Goal: Use online tool/utility: Utilize a website feature to perform a specific function

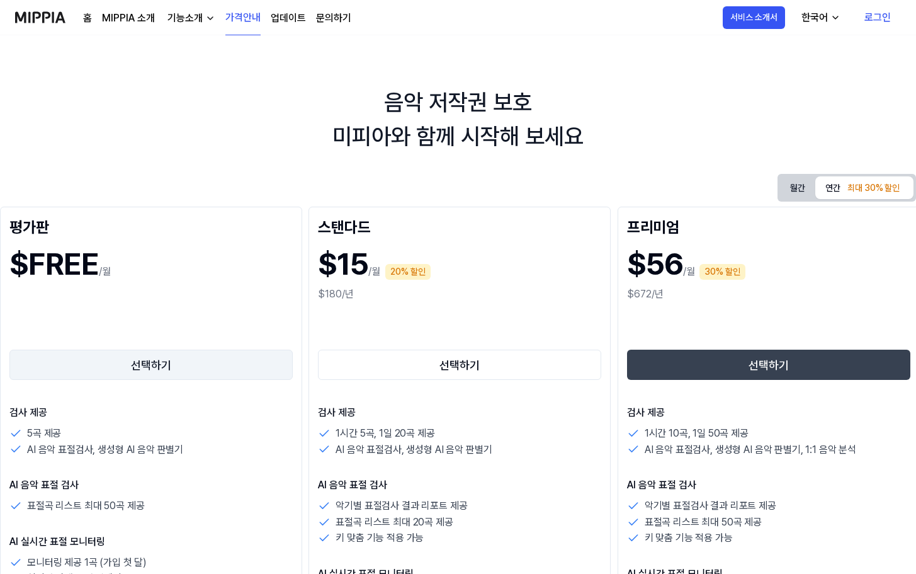
click at [204, 366] on button "선택하기" at bounding box center [150, 364] width 283 height 30
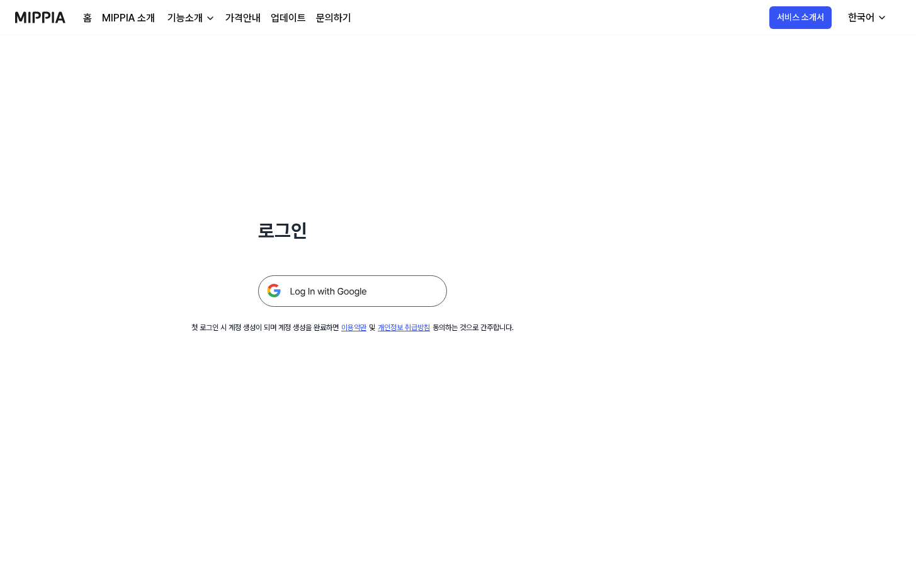
click at [379, 297] on img at bounding box center [352, 290] width 189 height 31
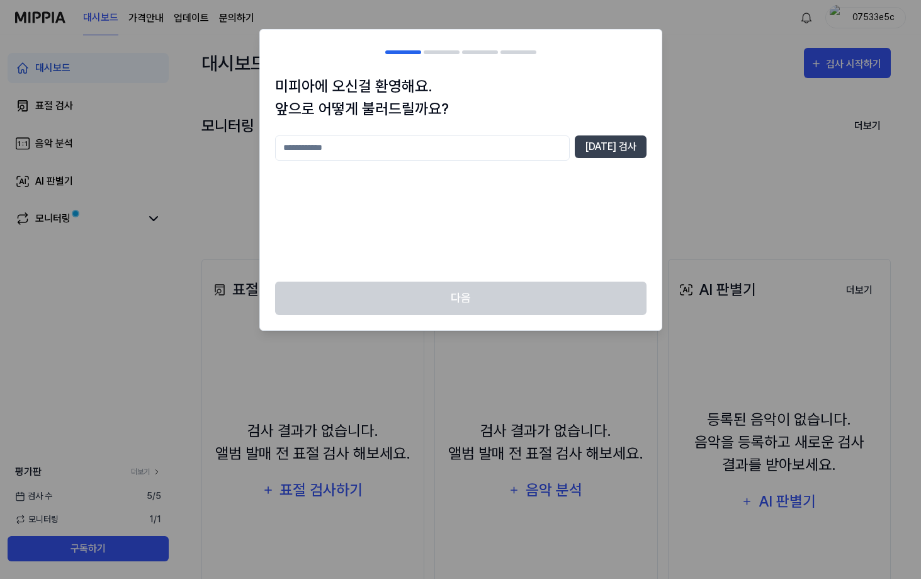
click at [458, 144] on input "text" at bounding box center [422, 147] width 295 height 25
click at [477, 137] on input "text" at bounding box center [422, 147] width 295 height 25
type input "**"
click at [608, 154] on button "[DATE] 검사" at bounding box center [611, 146] width 72 height 23
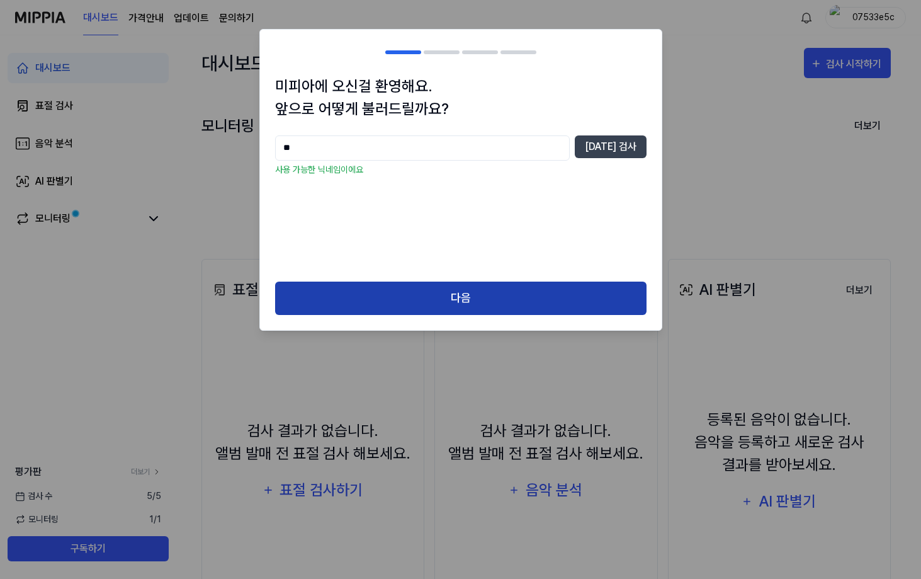
click at [465, 302] on button "다음" at bounding box center [460, 297] width 371 height 33
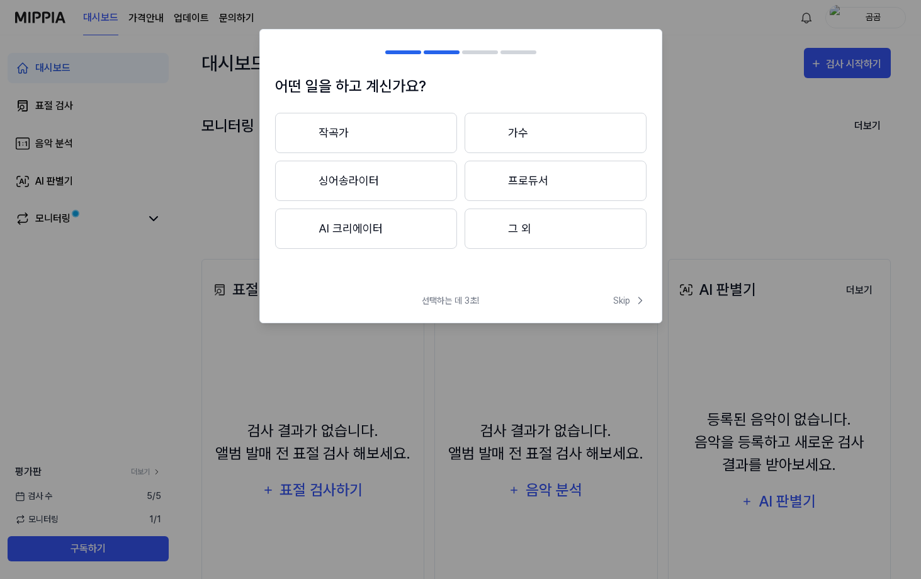
click at [419, 172] on button "싱어송라이터" at bounding box center [366, 181] width 182 height 40
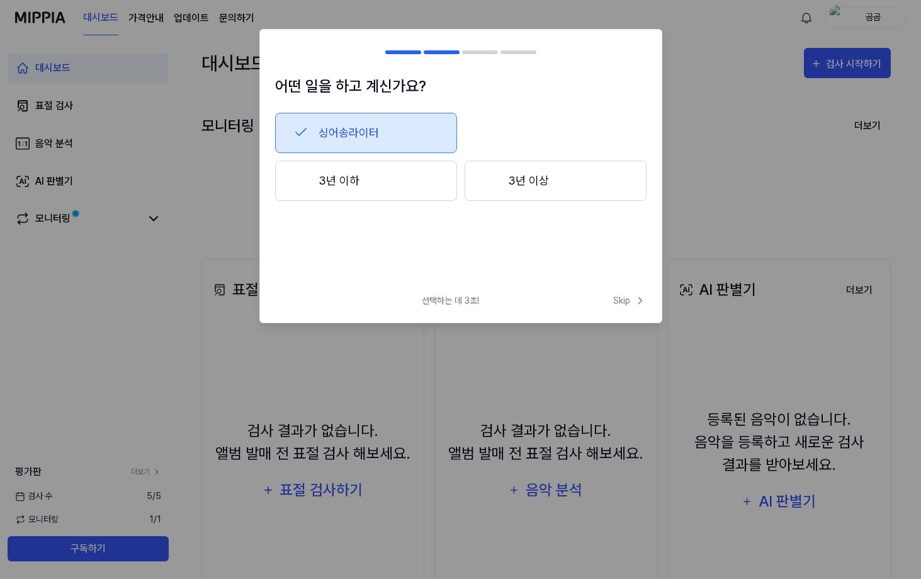
click at [490, 186] on div at bounding box center [490, 180] width 15 height 15
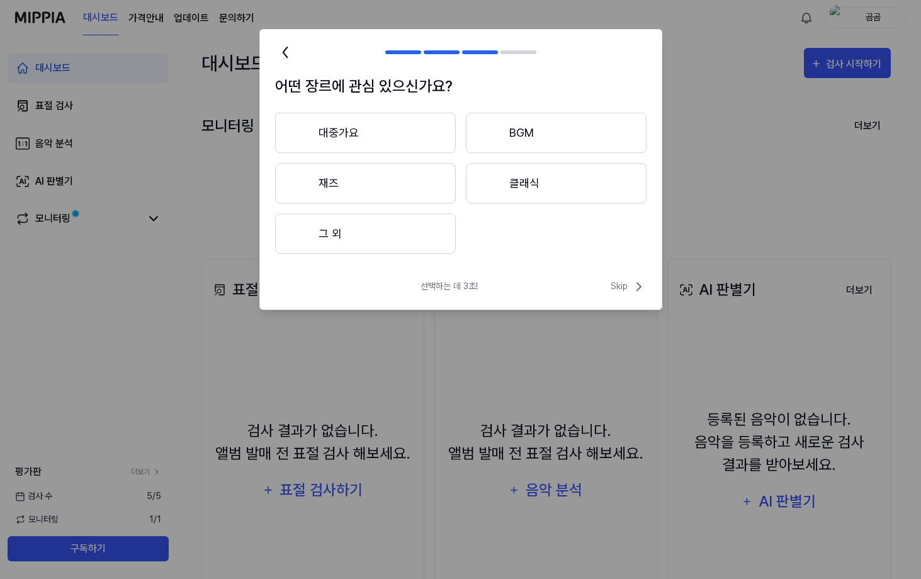
click at [413, 134] on button "대중가요" at bounding box center [365, 133] width 181 height 40
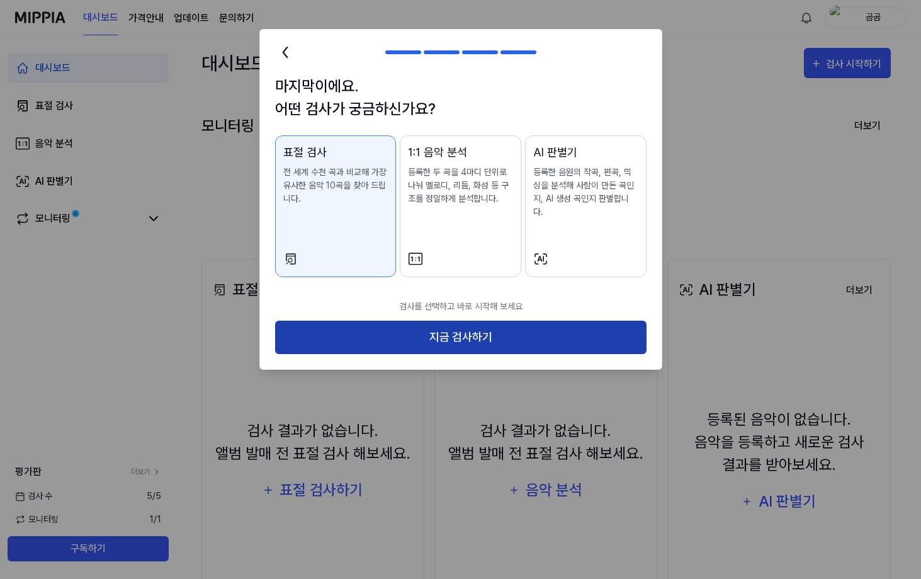
click at [493, 320] on button "지금 검사하기" at bounding box center [460, 336] width 371 height 33
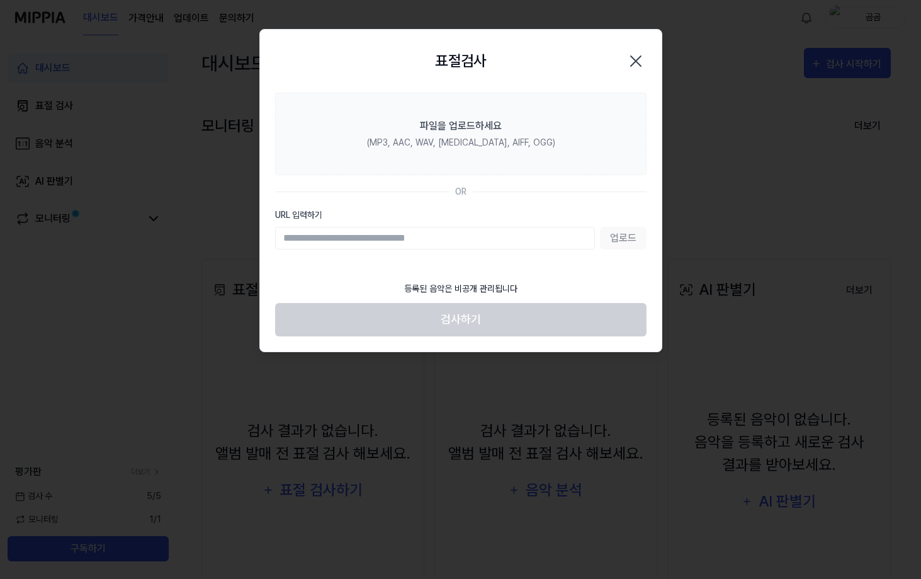
click at [463, 238] on input "URL 입력하기" at bounding box center [435, 238] width 320 height 23
click at [463, 239] on input "URL 입력하기" at bounding box center [435, 238] width 320 height 23
click at [463, 240] on input "URL 입력하기" at bounding box center [435, 238] width 320 height 23
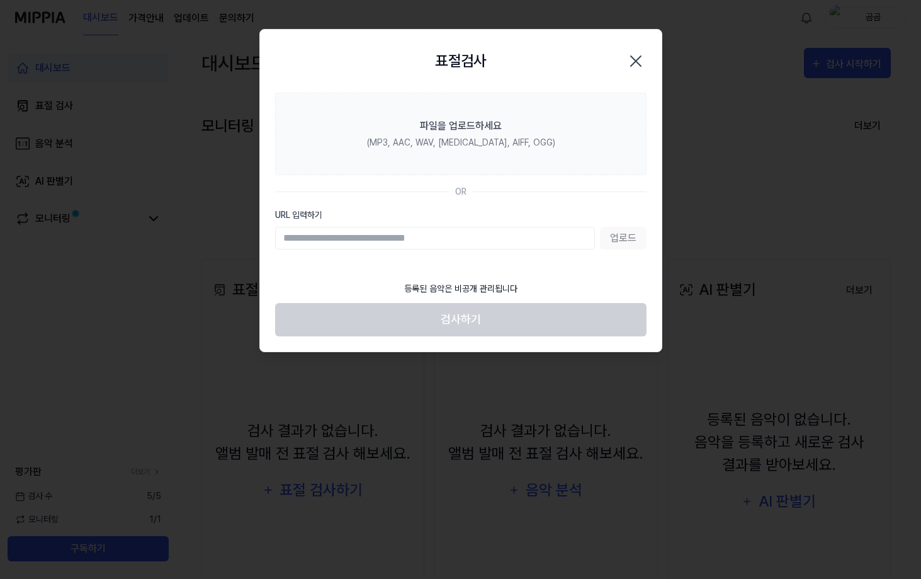
click at [463, 240] on input "URL 입력하기" at bounding box center [435, 238] width 320 height 23
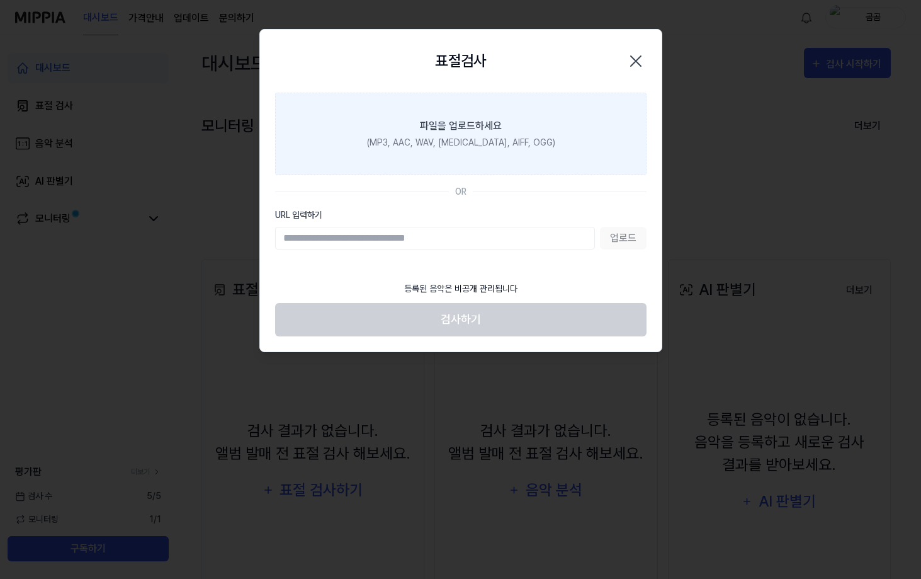
click at [455, 157] on label "파일을 업로드하세요 (MP3, AAC, WAV, [MEDICAL_DATA], AIFF, OGG)" at bounding box center [460, 134] width 371 height 82
click at [0, 0] on input "파일을 업로드하세요 (MP3, AAC, WAV, [MEDICAL_DATA], AIFF, OGG)" at bounding box center [0, 0] width 0 height 0
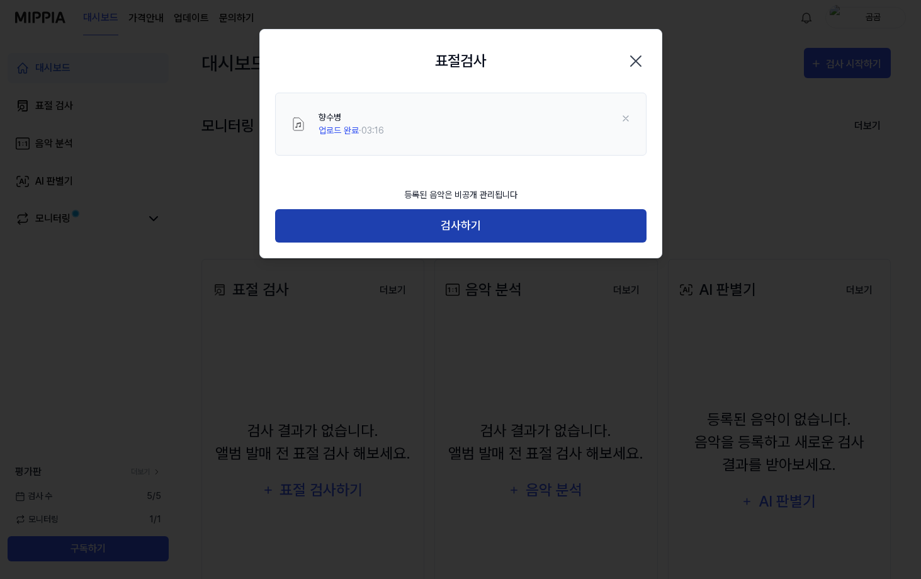
click at [468, 227] on button "검사하기" at bounding box center [460, 225] width 371 height 33
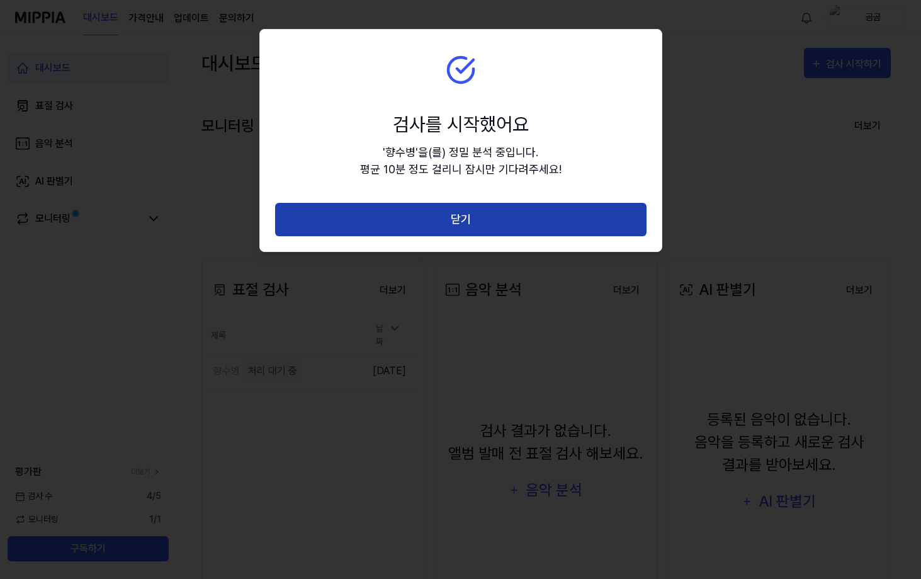
click at [481, 213] on button "닫기" at bounding box center [460, 219] width 371 height 33
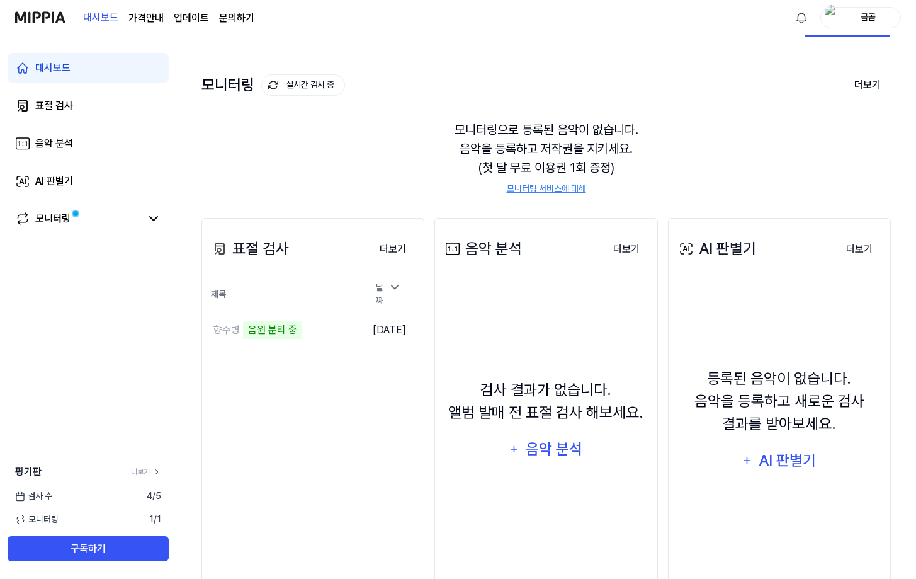
scroll to position [63, 0]
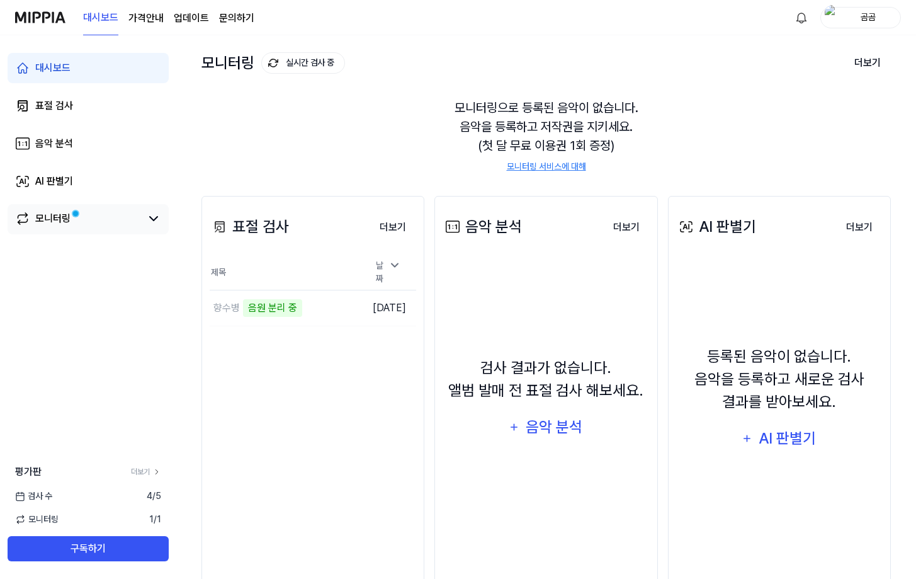
click at [130, 217] on link "모니터링" at bounding box center [78, 218] width 126 height 15
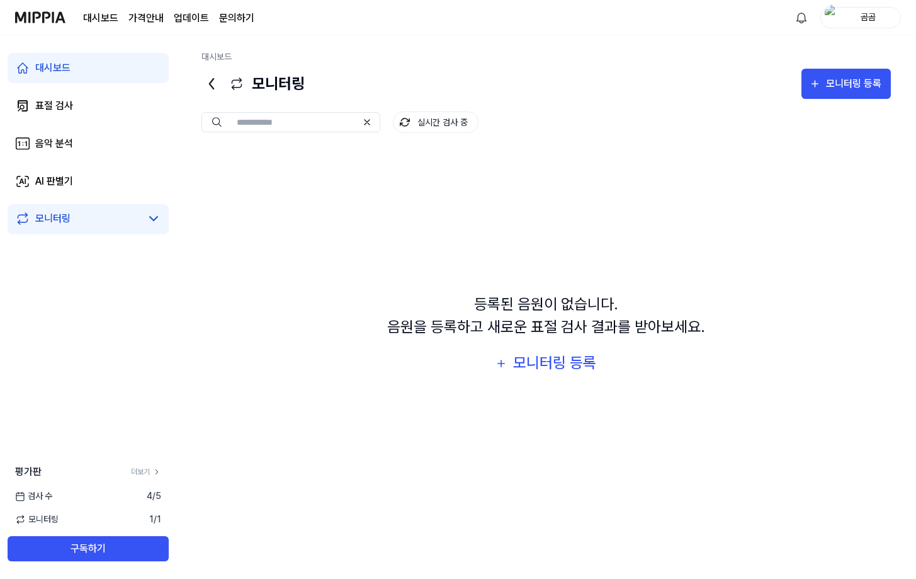
scroll to position [0, 0]
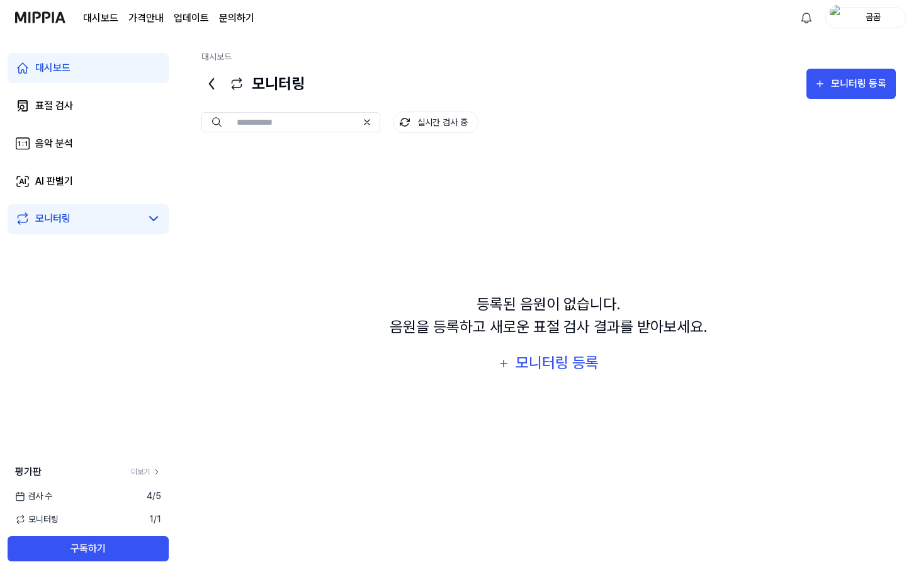
click at [133, 222] on link "모니터링" at bounding box center [78, 218] width 126 height 15
click at [144, 225] on div "모니터링" at bounding box center [88, 218] width 146 height 15
click at [65, 66] on div "대시보드" at bounding box center [52, 67] width 35 height 15
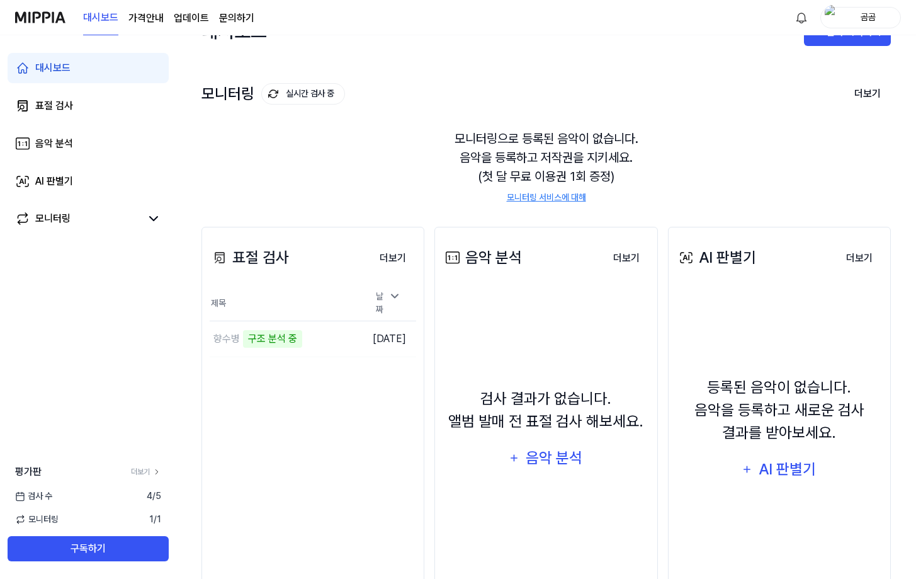
scroll to position [63, 0]
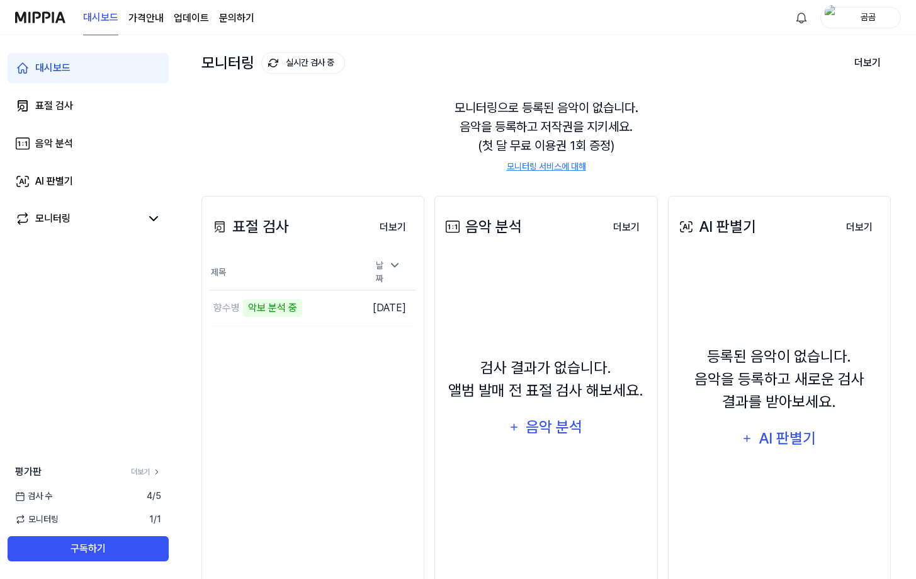
click at [552, 139] on div "모니터링으로 등록된 음악이 없습니다. 음악을 등록하고 저작권을 지키세요. (첫 달 무료 이용권 1회 증정) 모니터링 서비스에 대해" at bounding box center [545, 135] width 689 height 105
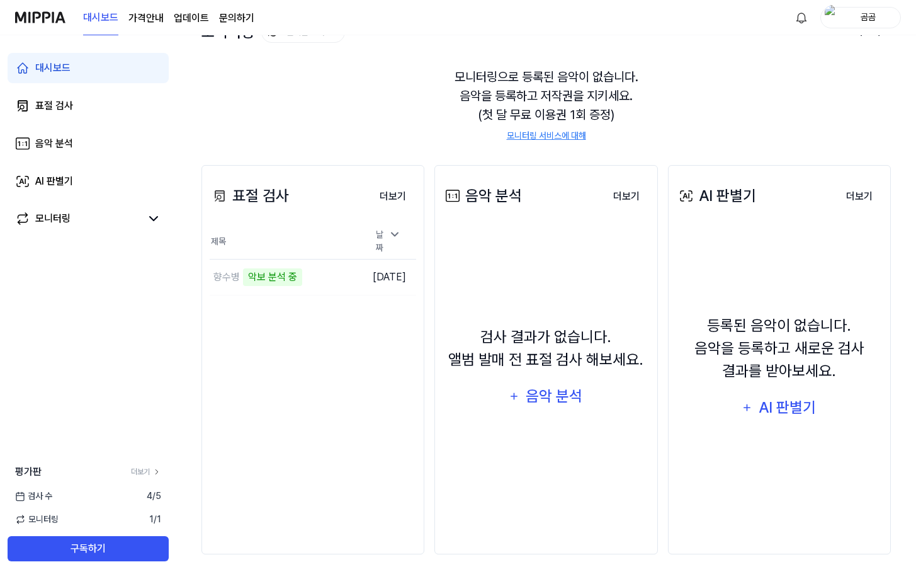
scroll to position [94, 0]
click at [672, 120] on div "모니터링으로 등록된 음악이 없습니다. 음악을 등록하고 저작권을 지키세요. (첫 달 무료 이용권 1회 증정) 모니터링 서비스에 대해" at bounding box center [545, 104] width 689 height 105
click at [361, 268] on td "[DATE]" at bounding box center [388, 277] width 55 height 36
click at [324, 271] on button "이동하기" at bounding box center [337, 276] width 45 height 20
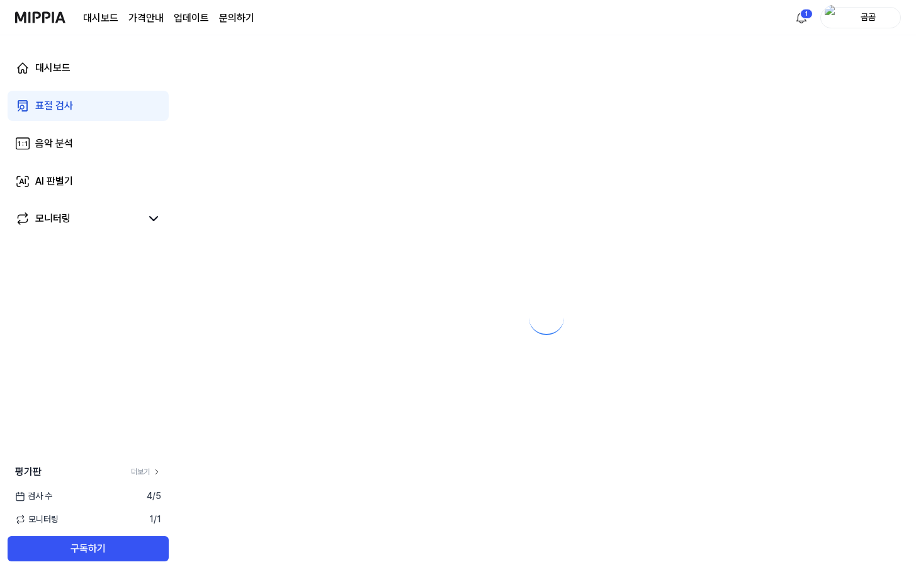
scroll to position [0, 0]
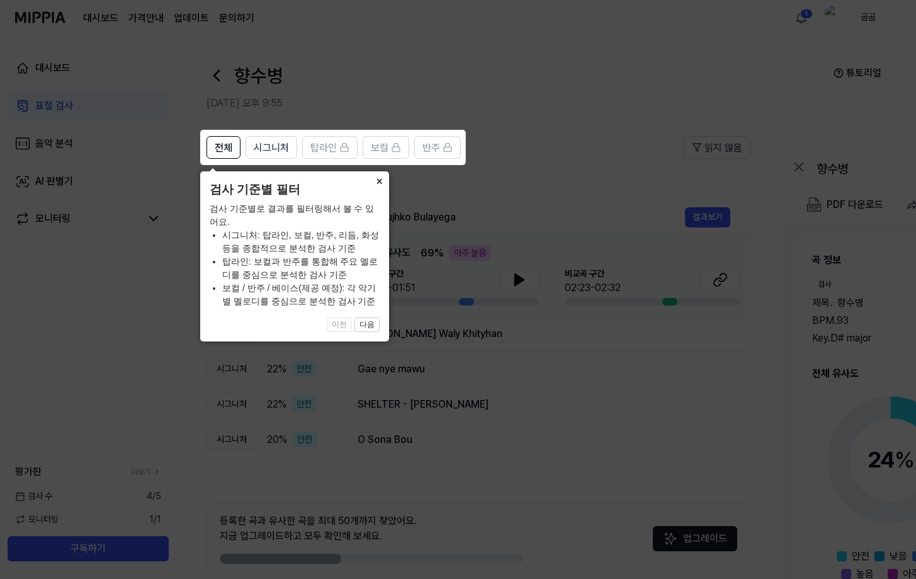
click at [384, 179] on button "×" at bounding box center [379, 180] width 20 height 18
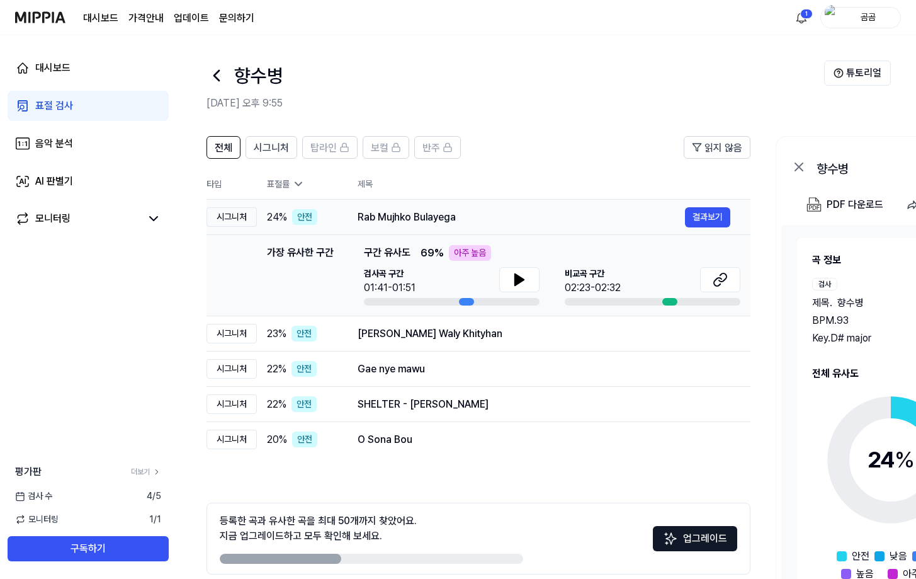
drag, startPoint x: 380, startPoint y: 218, endPoint x: 410, endPoint y: 218, distance: 30.2
click at [410, 218] on div "Rab Mujhko Bulayega" at bounding box center [521, 217] width 327 height 15
click at [520, 279] on icon at bounding box center [519, 279] width 9 height 11
click at [427, 255] on span "69 %" at bounding box center [432, 253] width 23 height 15
click at [715, 282] on icon at bounding box center [720, 279] width 15 height 15
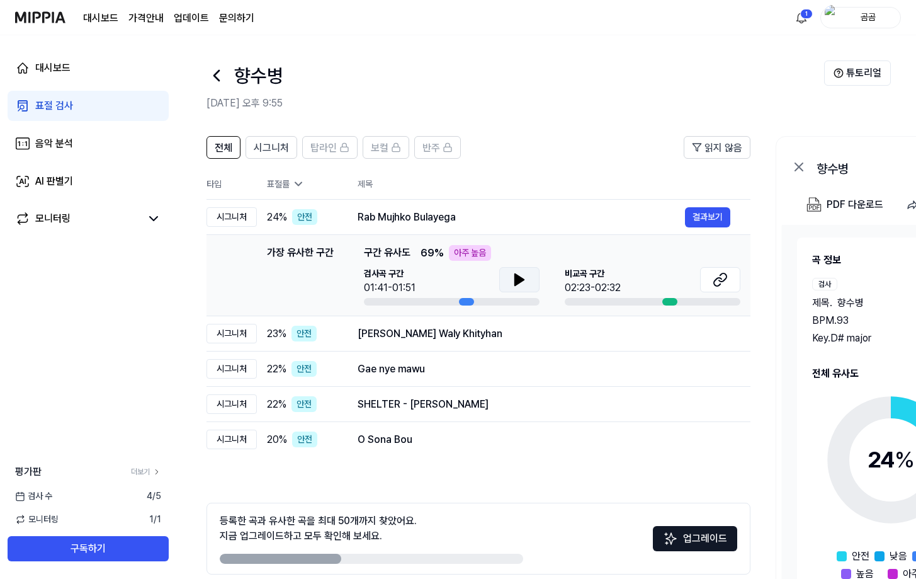
click at [520, 271] on button at bounding box center [519, 279] width 40 height 25
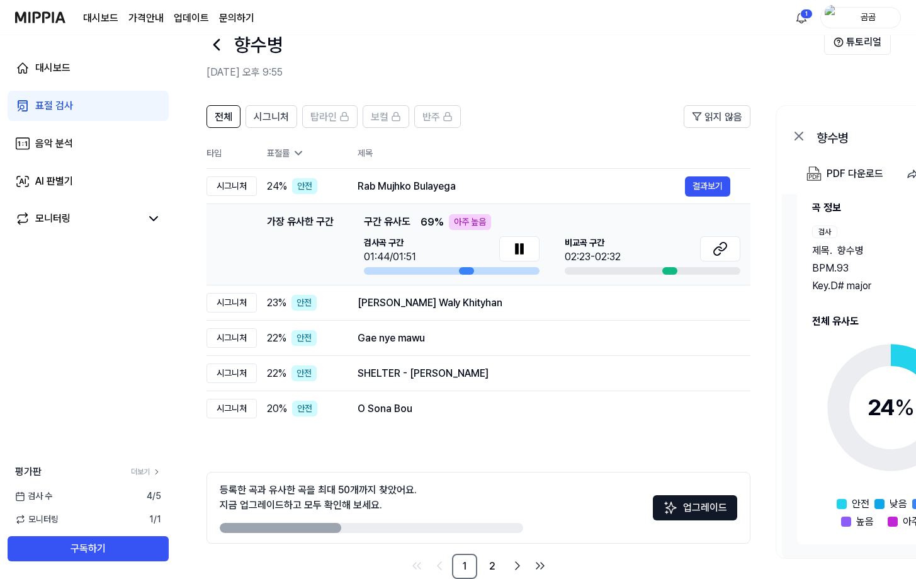
scroll to position [56, 0]
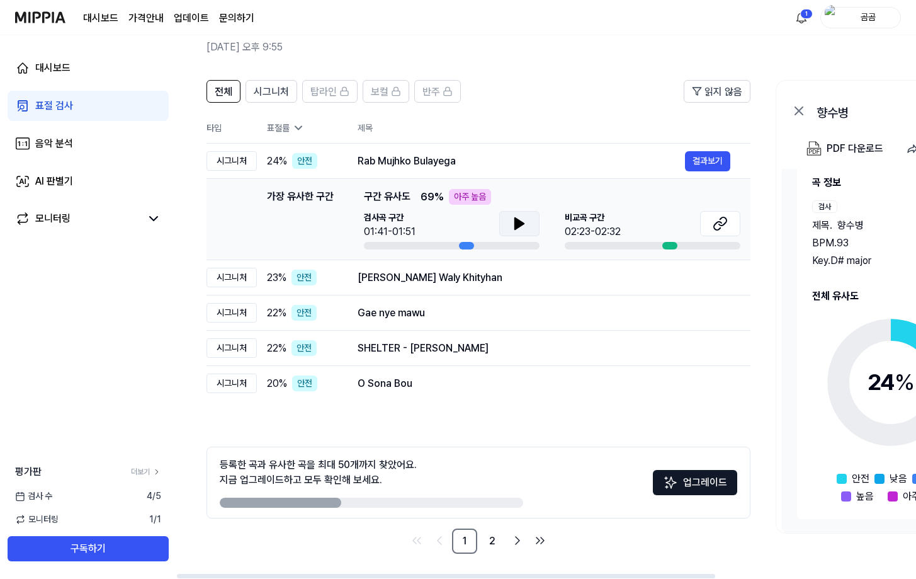
click at [519, 225] on icon at bounding box center [519, 223] width 9 height 11
click at [509, 222] on button at bounding box center [519, 223] width 40 height 25
click at [701, 164] on button "결과보기" at bounding box center [707, 161] width 45 height 20
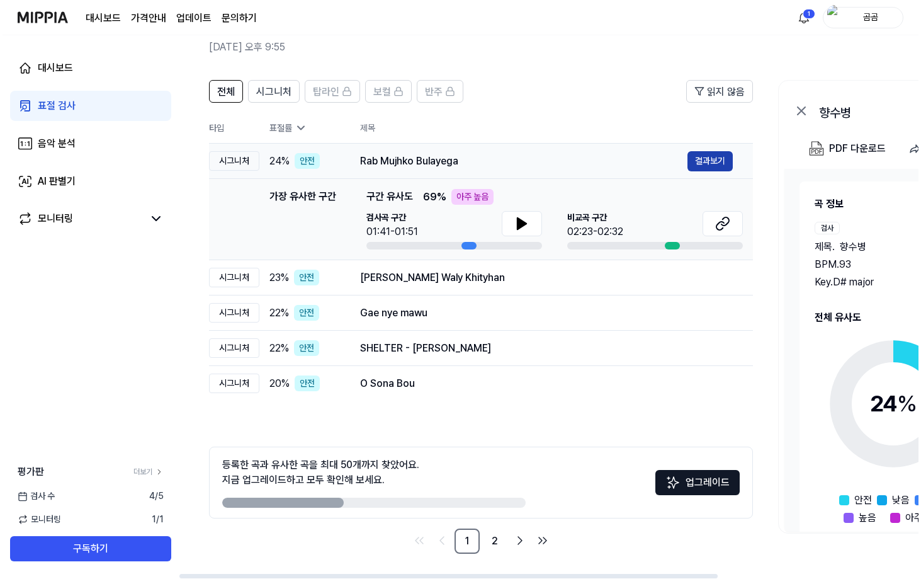
scroll to position [0, 0]
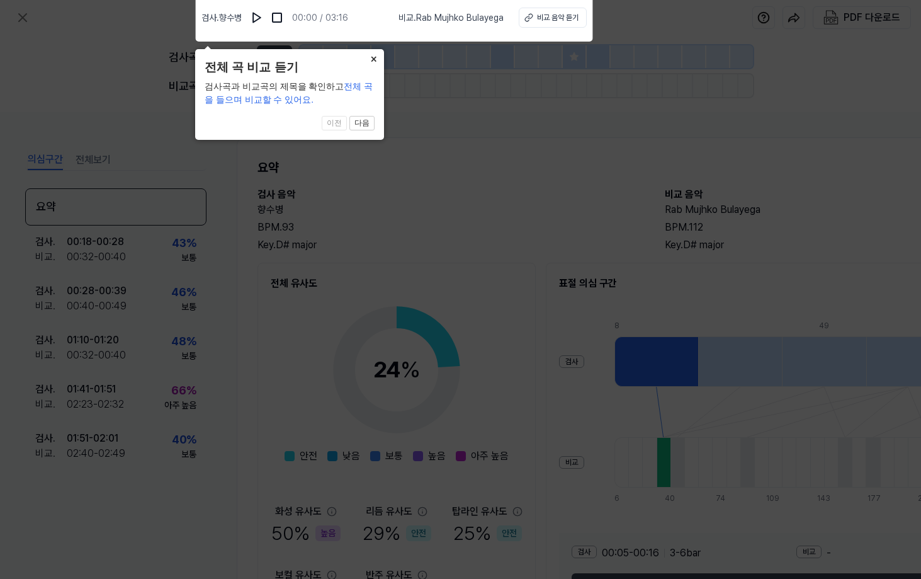
click at [370, 57] on button "×" at bounding box center [374, 58] width 20 height 18
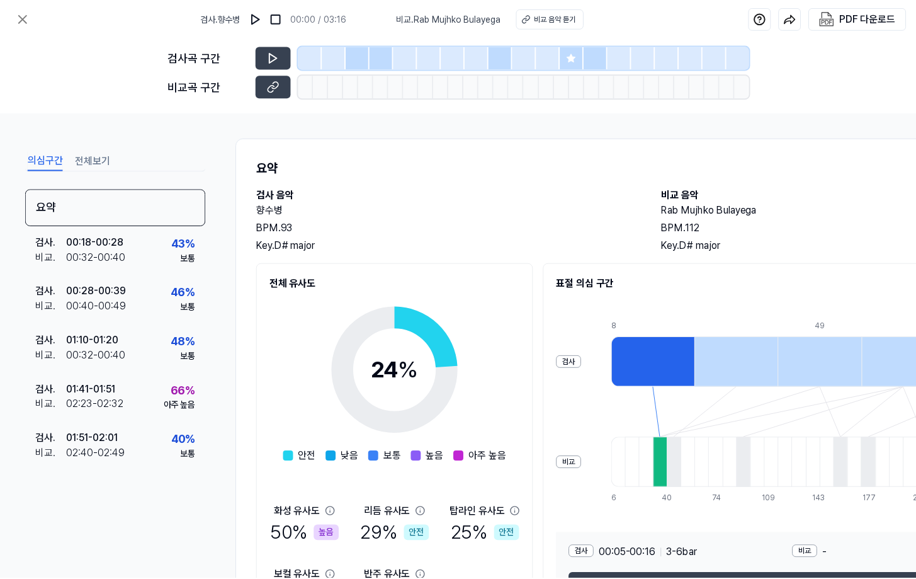
scroll to position [56, 0]
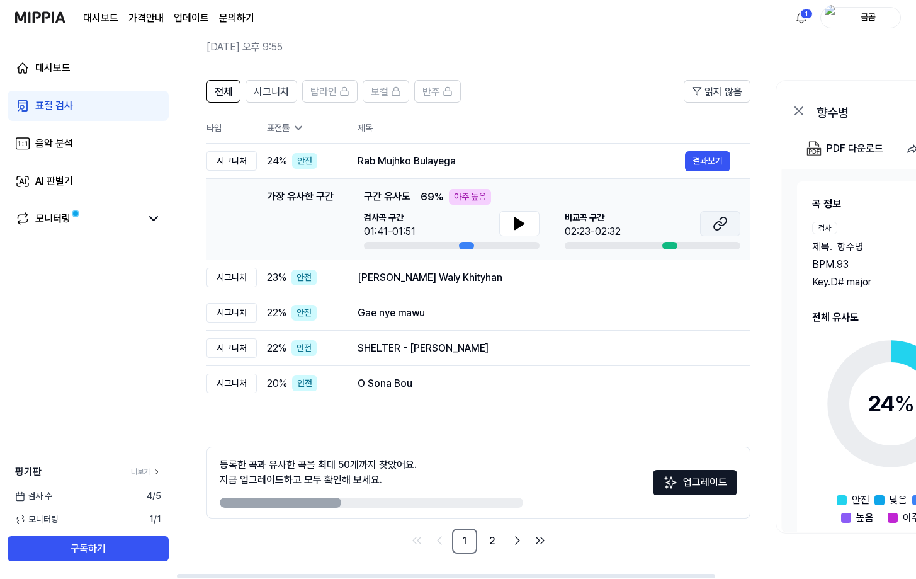
click at [713, 229] on icon at bounding box center [720, 223] width 15 height 15
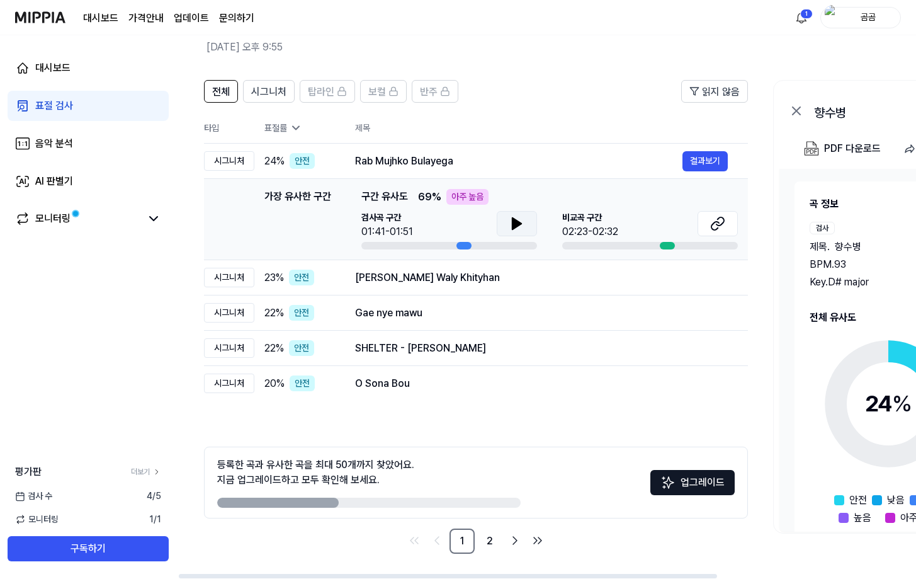
click at [515, 228] on icon at bounding box center [516, 223] width 9 height 11
drag, startPoint x: 533, startPoint y: 235, endPoint x: 519, endPoint y: 222, distance: 19.1
click at [527, 232] on button at bounding box center [517, 223] width 40 height 25
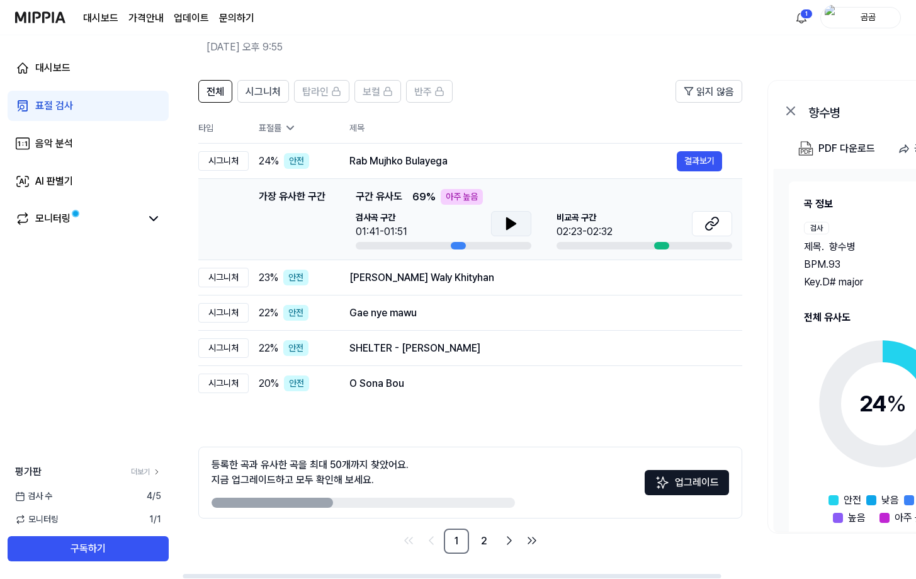
click at [507, 224] on icon at bounding box center [511, 223] width 9 height 11
click at [704, 227] on button at bounding box center [712, 223] width 40 height 25
click at [394, 281] on div "[PERSON_NAME] Waly Khityhan" at bounding box center [512, 277] width 327 height 15
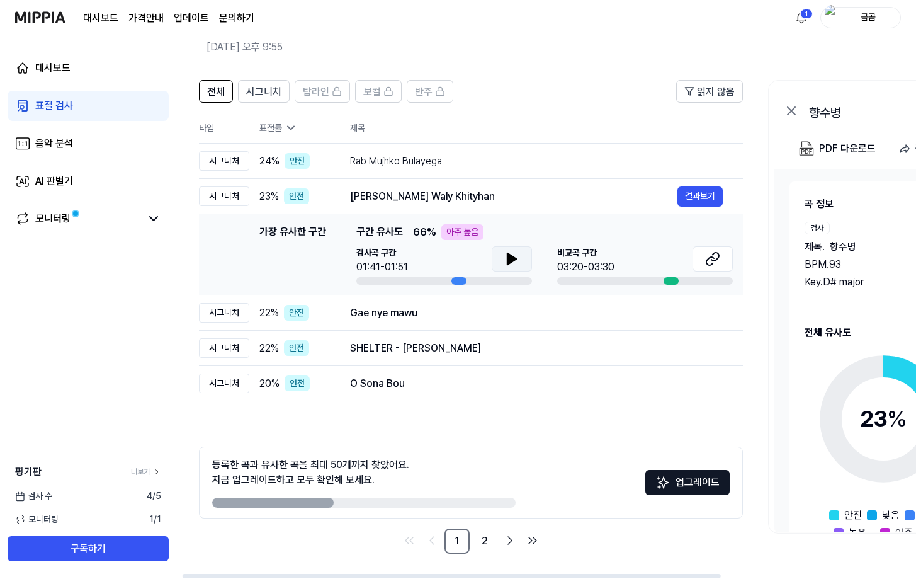
click at [512, 259] on icon at bounding box center [511, 258] width 9 height 11
click at [708, 264] on icon at bounding box center [710, 261] width 8 height 8
click at [447, 308] on div "Gae nye mawu" at bounding box center [513, 312] width 327 height 15
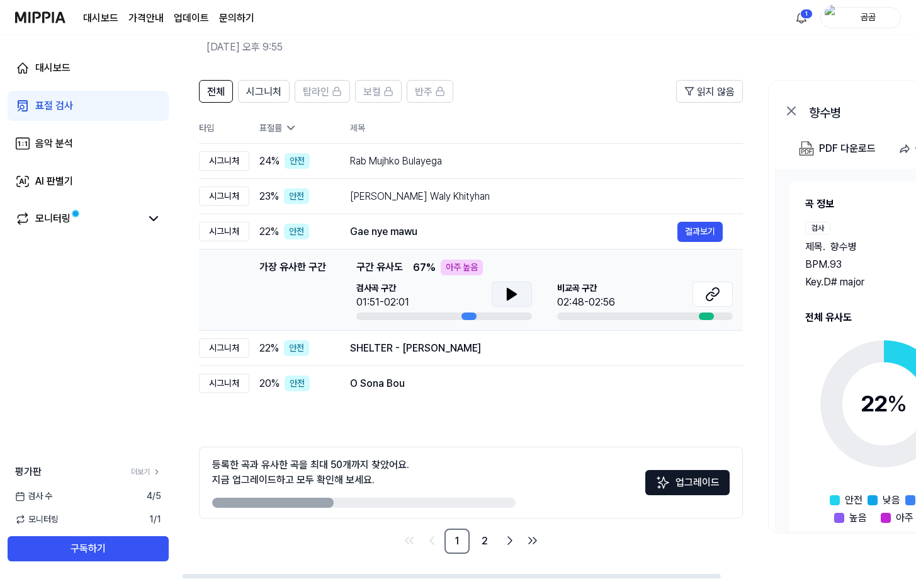
click at [500, 289] on button at bounding box center [512, 293] width 40 height 25
click at [715, 291] on icon at bounding box center [712, 293] width 15 height 15
click at [361, 356] on div "SHELTER - [PERSON_NAME] 결과[PERSON_NAME]" at bounding box center [536, 348] width 373 height 20
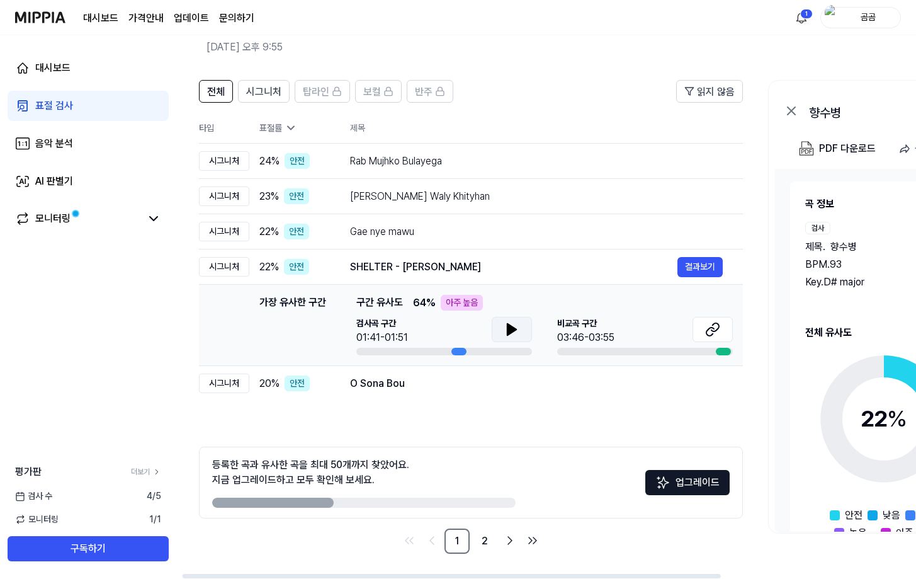
click at [502, 334] on button at bounding box center [512, 329] width 40 height 25
click at [715, 334] on icon at bounding box center [712, 329] width 15 height 15
click at [507, 329] on icon at bounding box center [511, 329] width 15 height 15
click at [392, 377] on div "O Sona Bou" at bounding box center [513, 383] width 327 height 15
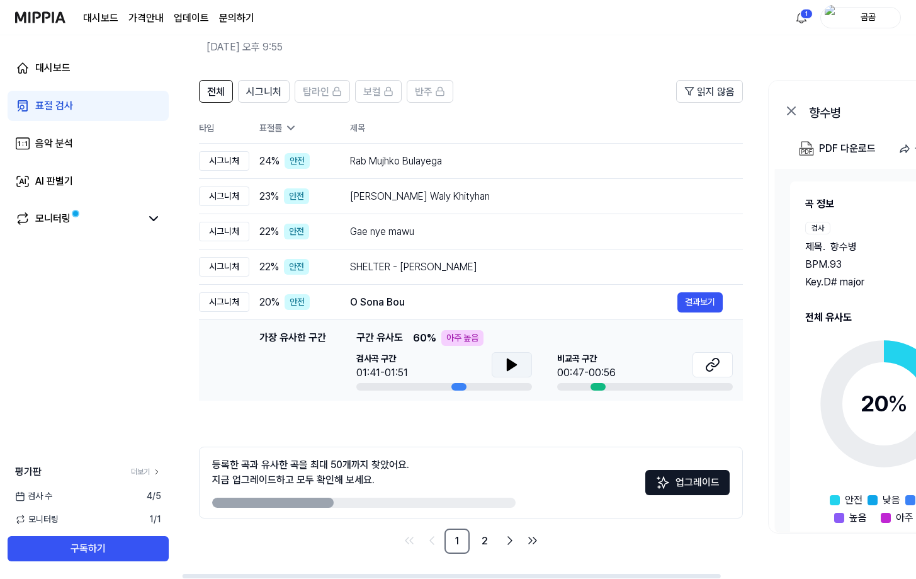
click at [521, 364] on button at bounding box center [512, 364] width 40 height 25
click at [523, 366] on button at bounding box center [512, 364] width 40 height 25
click at [728, 371] on button at bounding box center [713, 364] width 40 height 25
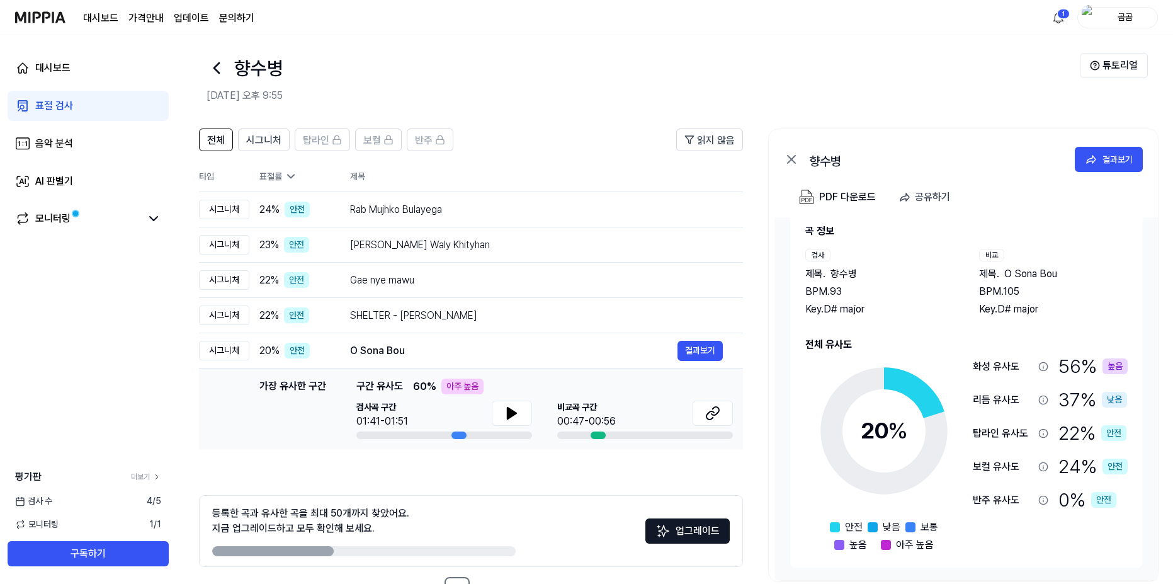
scroll to position [51, 0]
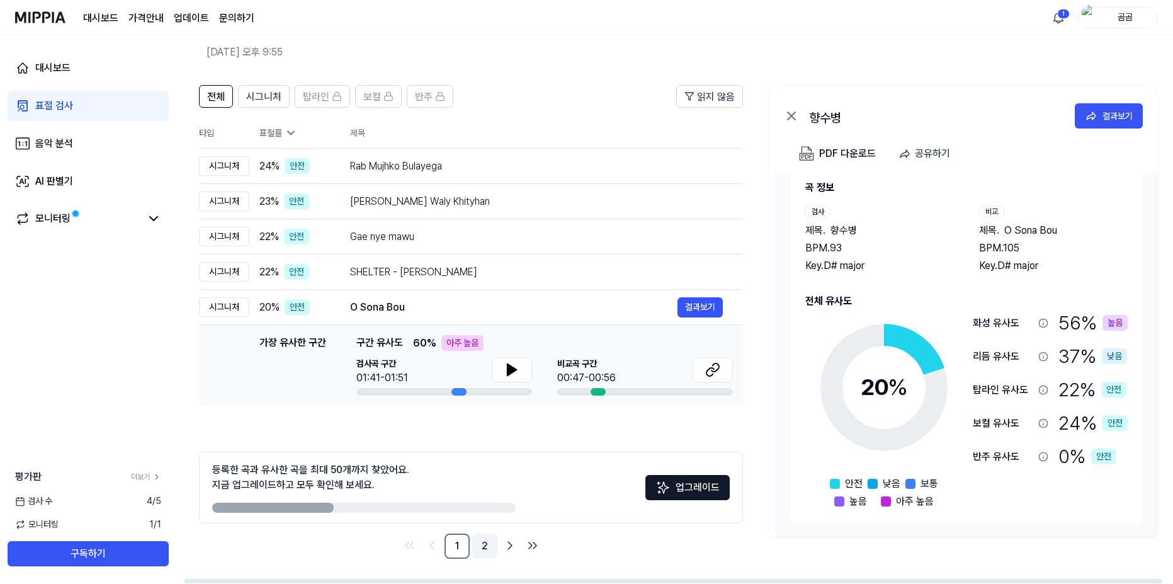
click at [489, 547] on link "2" at bounding box center [484, 545] width 25 height 25
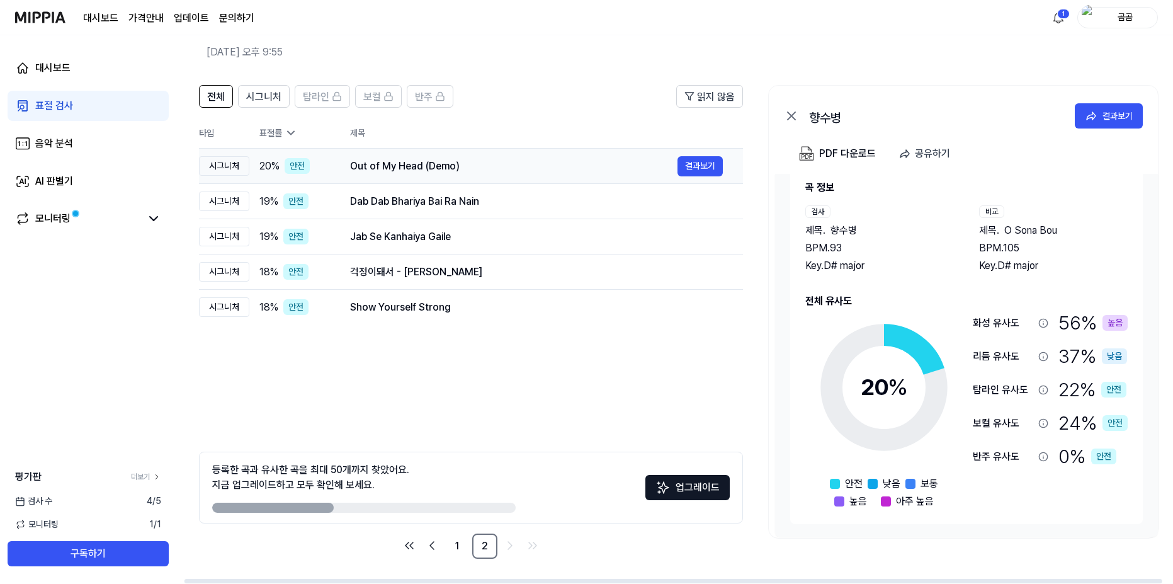
click at [460, 159] on div "Out of My Head (Demo)" at bounding box center [513, 166] width 327 height 15
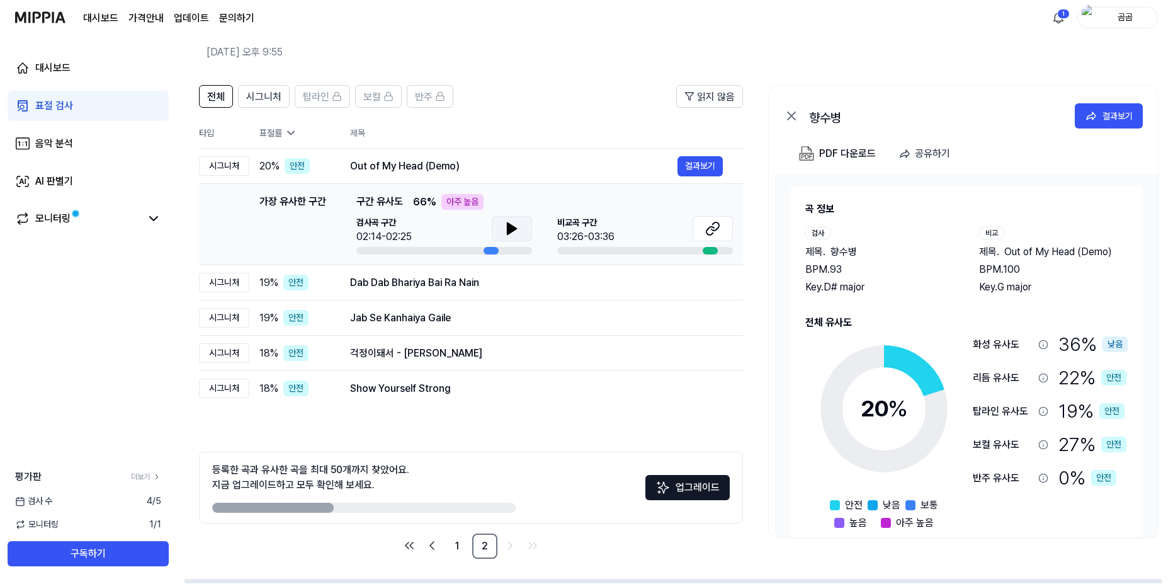
click at [529, 227] on button at bounding box center [512, 228] width 40 height 25
click at [518, 232] on icon at bounding box center [511, 228] width 15 height 15
click at [720, 235] on icon at bounding box center [712, 228] width 15 height 15
click at [387, 288] on div "Dab Dab Bhariya Bai Ra Nain" at bounding box center [513, 282] width 327 height 15
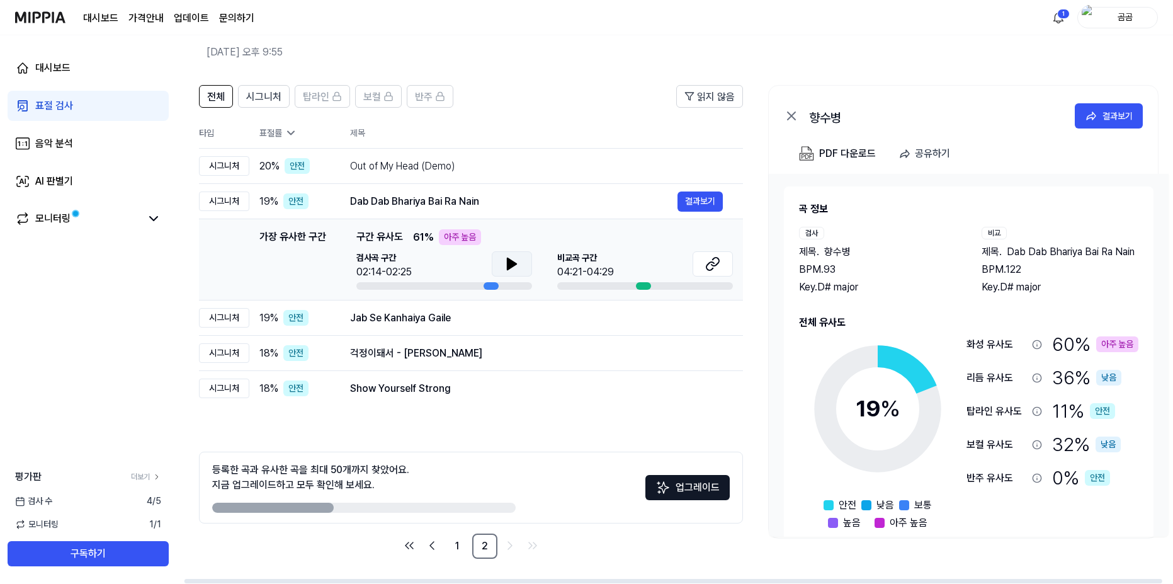
click at [519, 261] on icon at bounding box center [511, 263] width 15 height 15
click at [518, 253] on button at bounding box center [512, 263] width 40 height 25
click at [716, 266] on icon at bounding box center [712, 263] width 15 height 15
click at [459, 354] on div "걱정이돼서 - [PERSON_NAME]" at bounding box center [513, 353] width 327 height 15
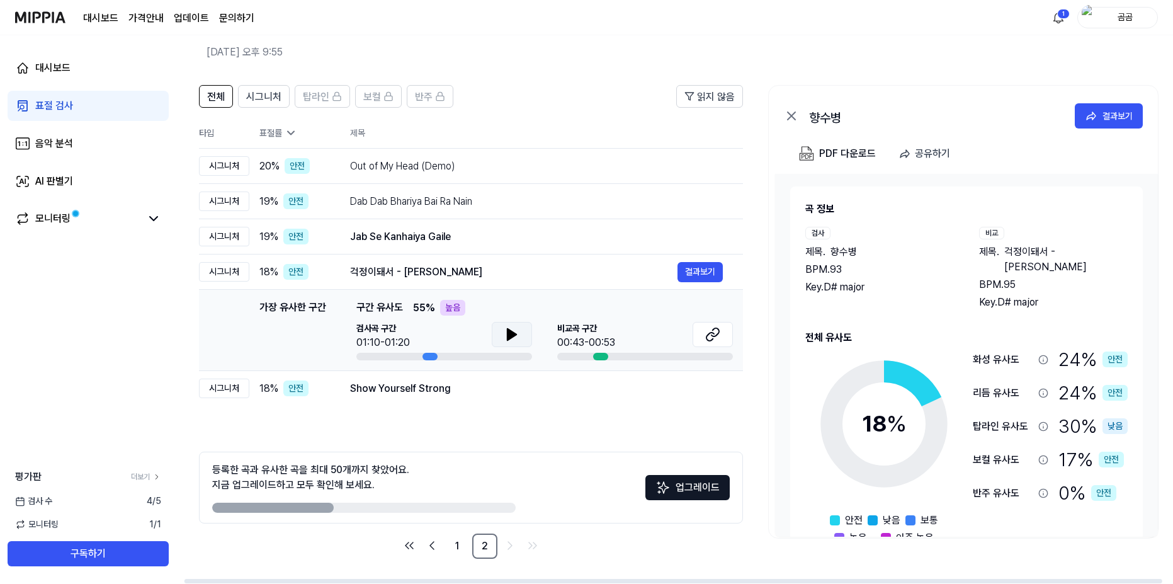
click at [516, 334] on icon at bounding box center [511, 334] width 15 height 15
click at [511, 345] on button at bounding box center [512, 334] width 40 height 25
click at [713, 332] on icon at bounding box center [712, 334] width 15 height 15
click at [498, 323] on button at bounding box center [512, 334] width 40 height 25
click at [498, 336] on button at bounding box center [512, 334] width 40 height 25
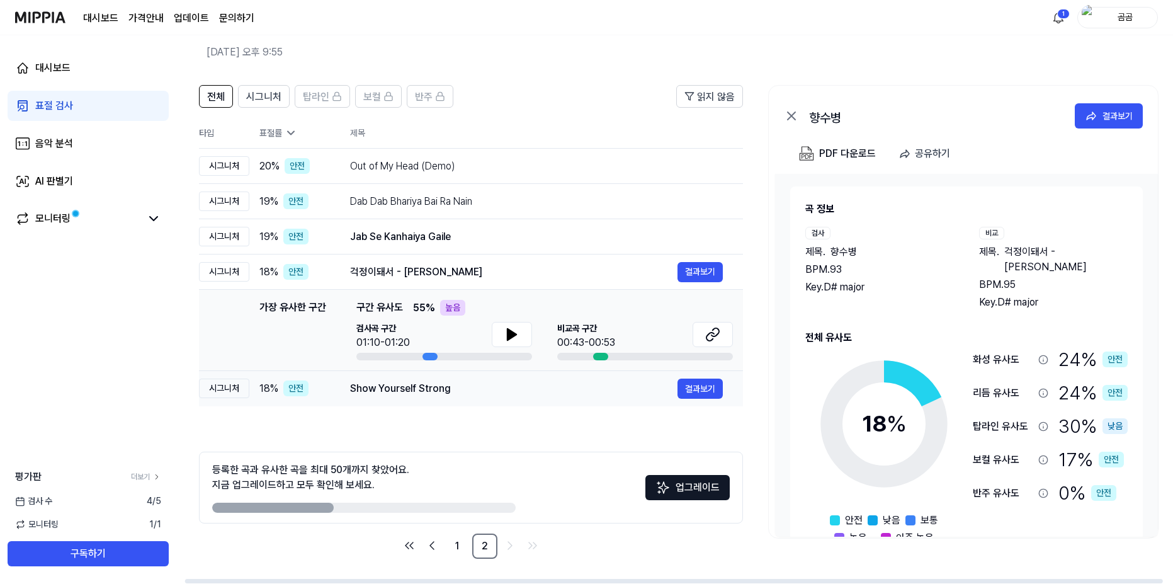
click at [459, 389] on div "Show Yourself Strong" at bounding box center [513, 388] width 327 height 15
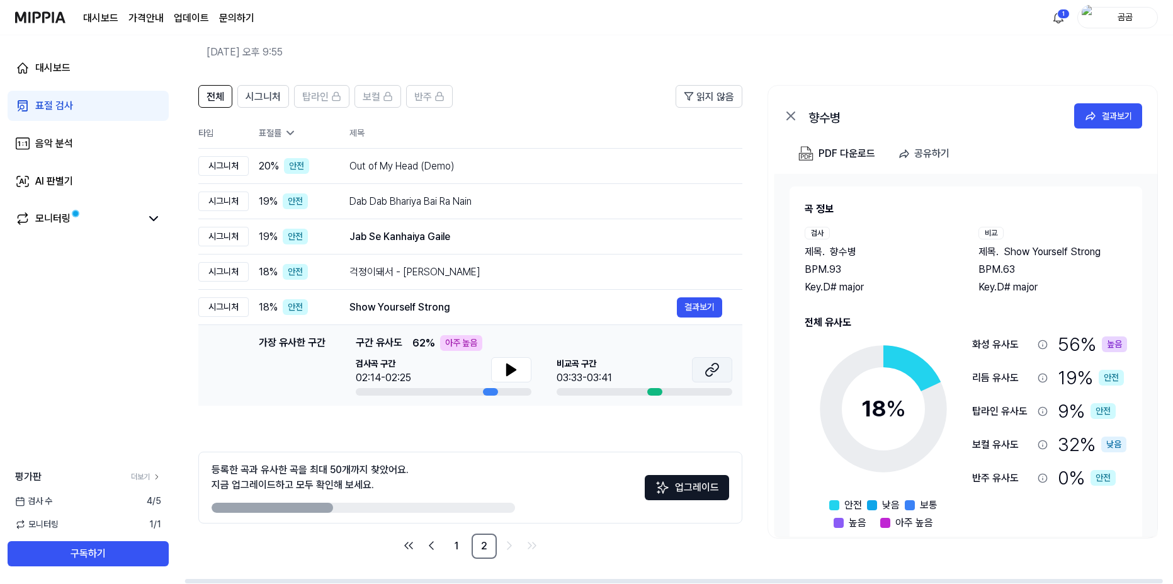
click at [715, 366] on icon at bounding box center [711, 369] width 15 height 15
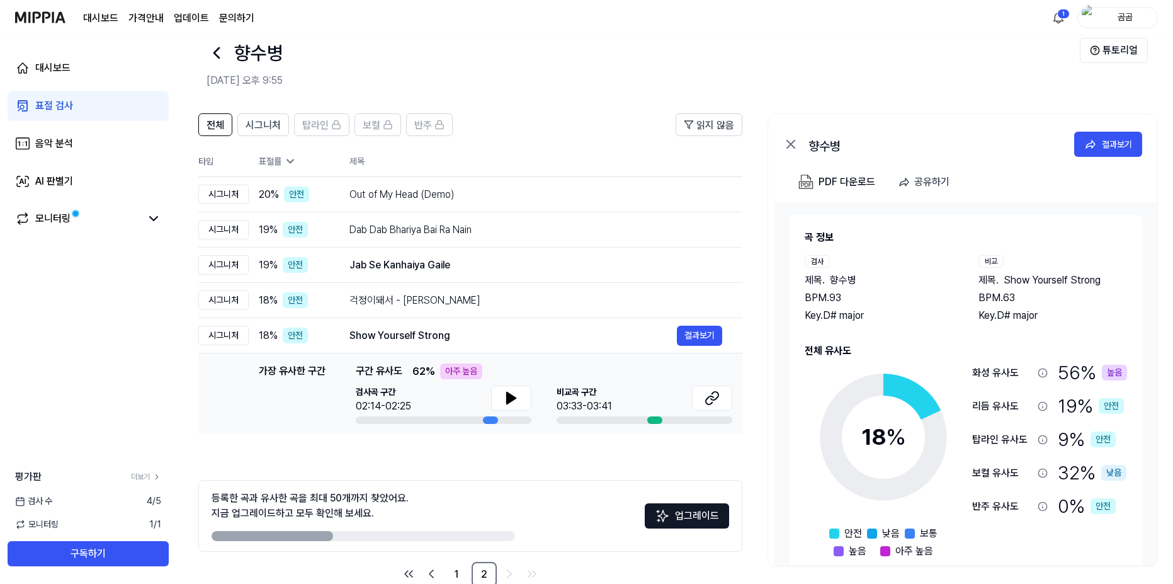
scroll to position [0, 0]
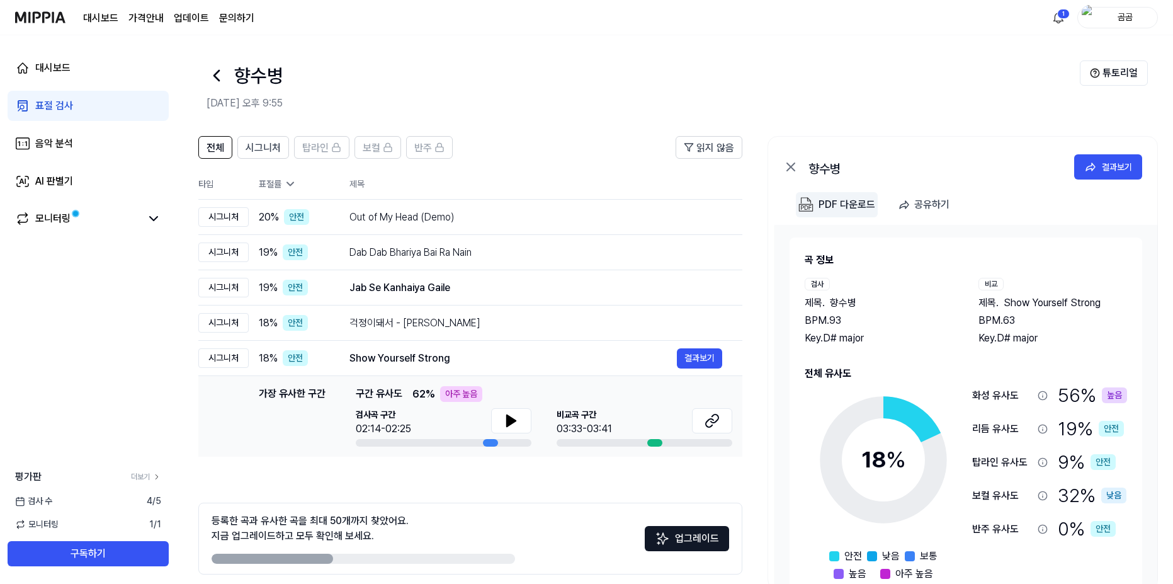
click at [855, 209] on div "PDF 다운로드" at bounding box center [846, 204] width 57 height 16
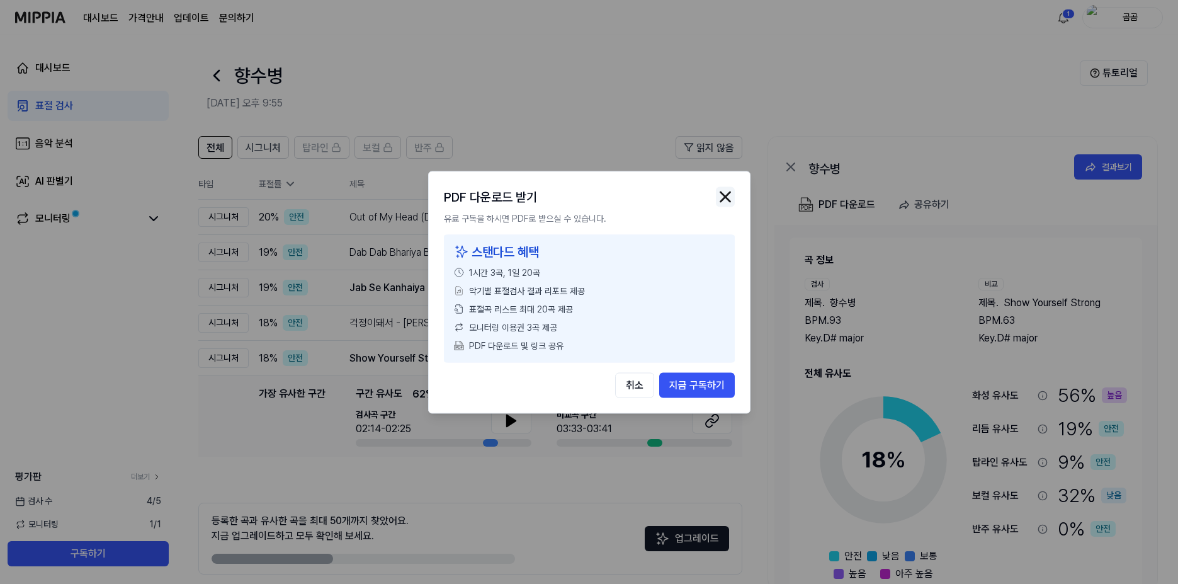
click at [718, 194] on img "button" at bounding box center [725, 196] width 19 height 19
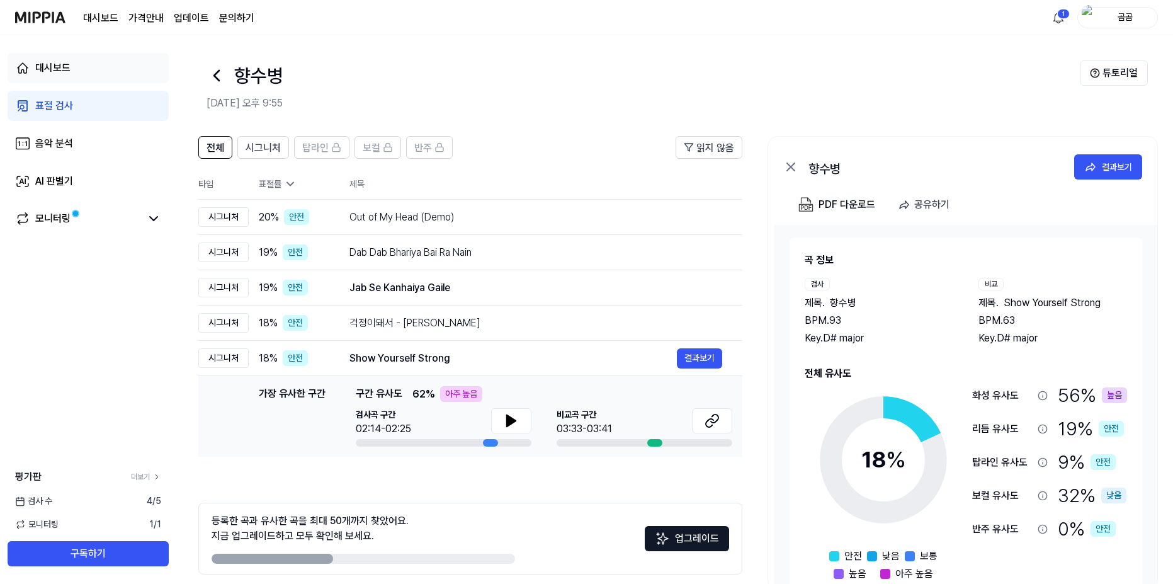
click at [128, 69] on link "대시보드" at bounding box center [88, 68] width 161 height 30
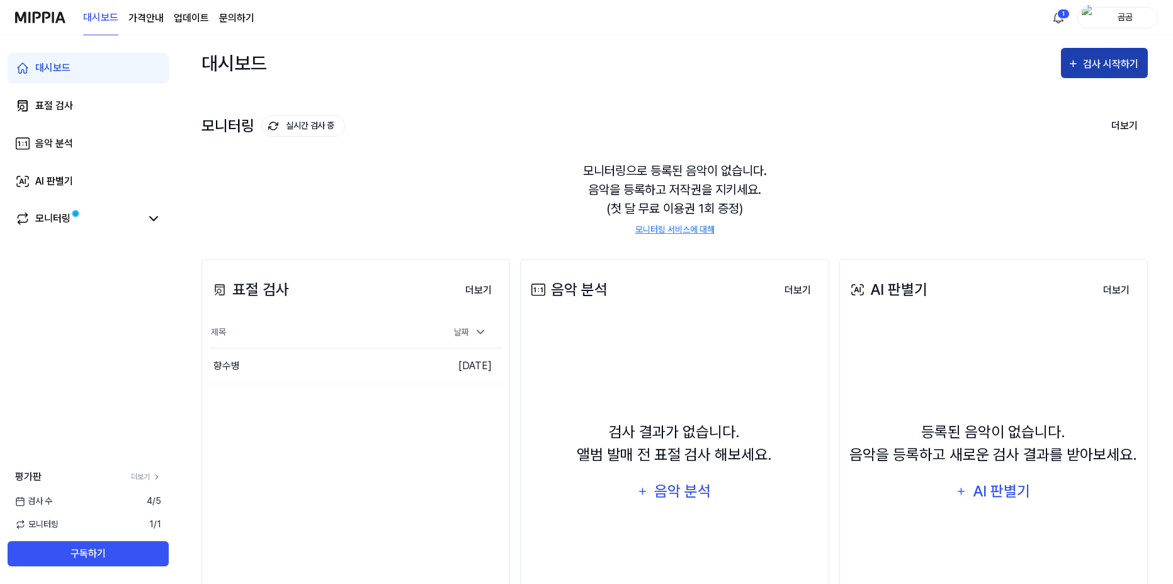
click at [920, 63] on button "검사 시작하기" at bounding box center [1104, 63] width 87 height 30
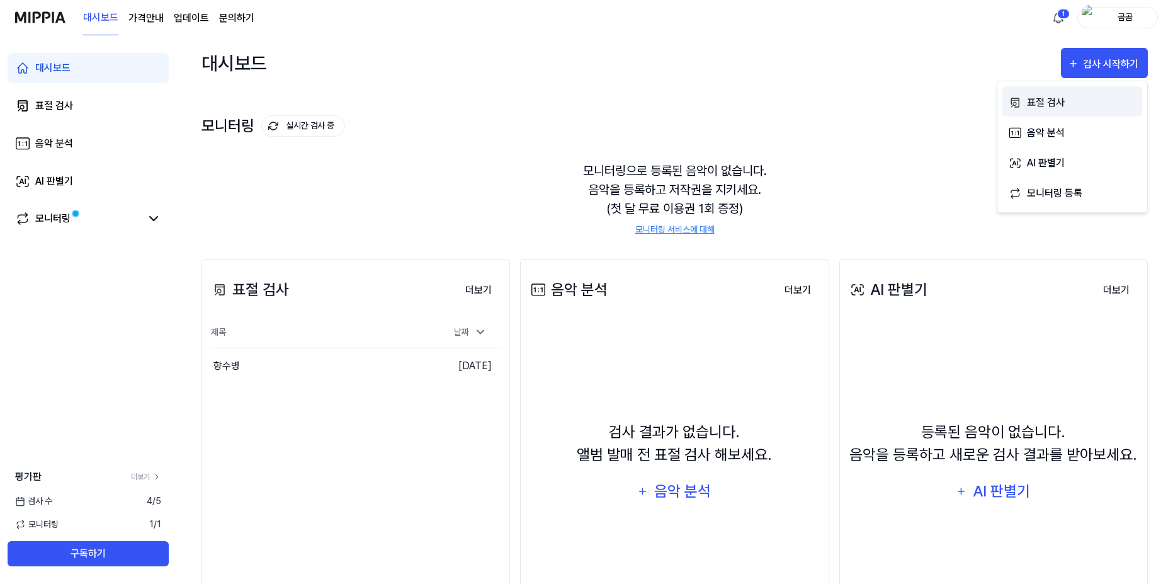
click at [920, 106] on div "표절 검사" at bounding box center [1082, 102] width 110 height 16
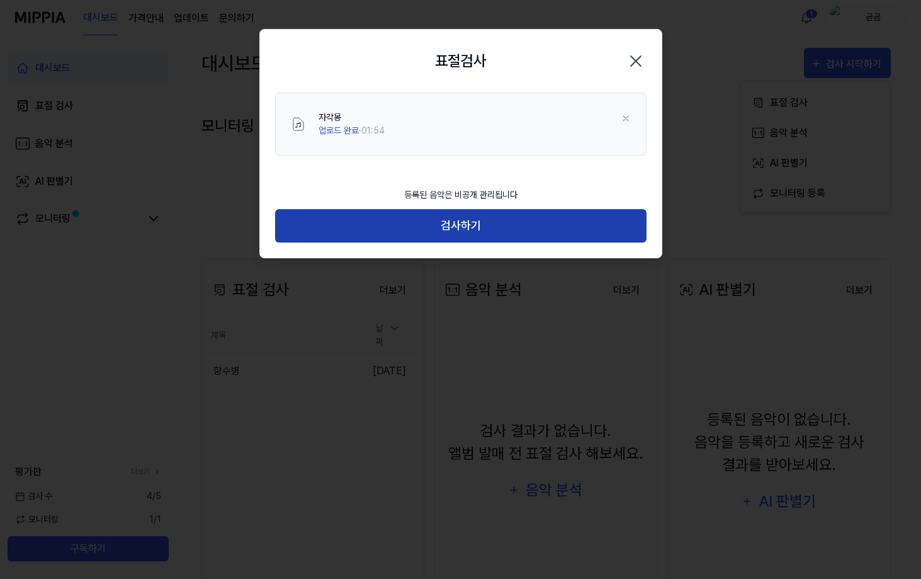
click at [478, 227] on button "검사하기" at bounding box center [460, 225] width 371 height 33
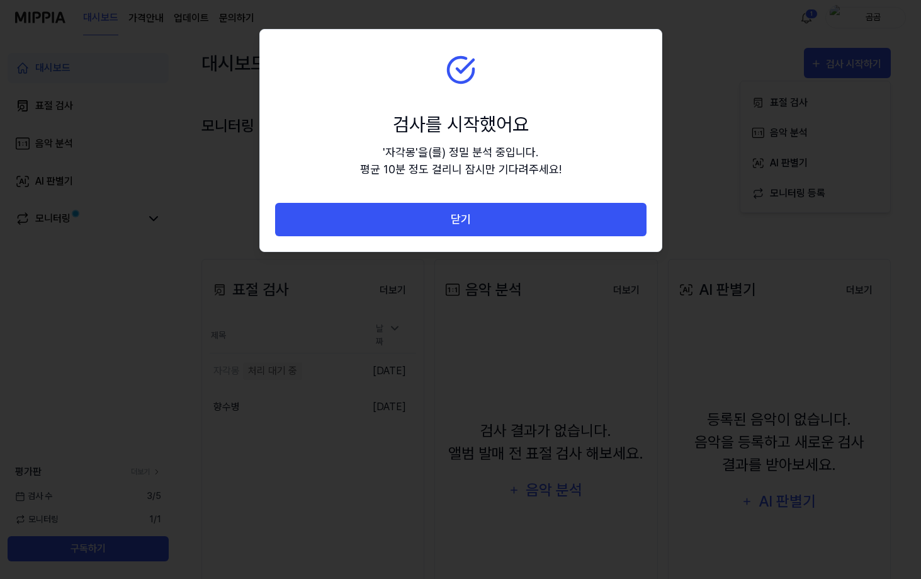
click at [478, 227] on button "닫기" at bounding box center [460, 219] width 371 height 33
